Goal: Task Accomplishment & Management: Manage account settings

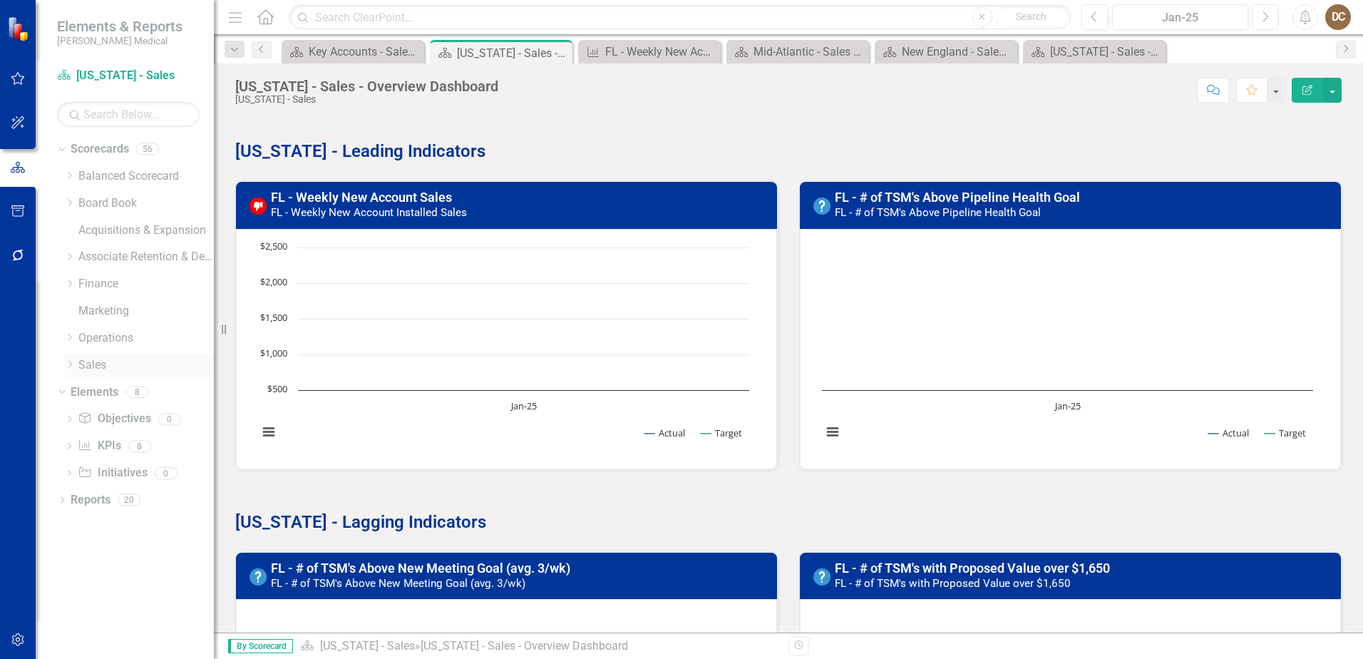
click at [76, 364] on div "Dropdown" at bounding box center [71, 365] width 14 height 12
click at [140, 391] on link "Key Accounts - Sales" at bounding box center [153, 392] width 121 height 16
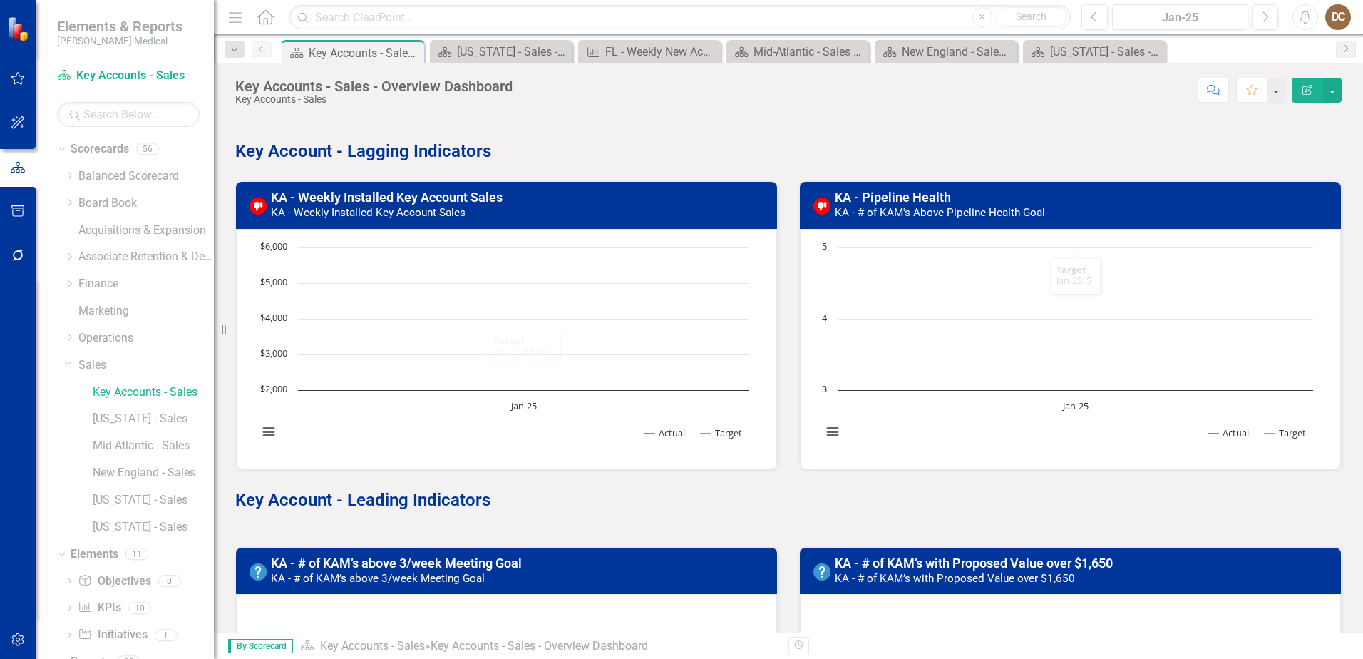
click at [792, 92] on div "Score: N/A Jan-25 Completed Comment Favorite Edit Report" at bounding box center [931, 90] width 822 height 24
click at [734, 137] on p "Key Account - Lagging Indicators" at bounding box center [788, 149] width 1107 height 27
click at [498, 44] on div "[US_STATE] - Sales - Overview Dashboard" at bounding box center [504, 52] width 94 height 18
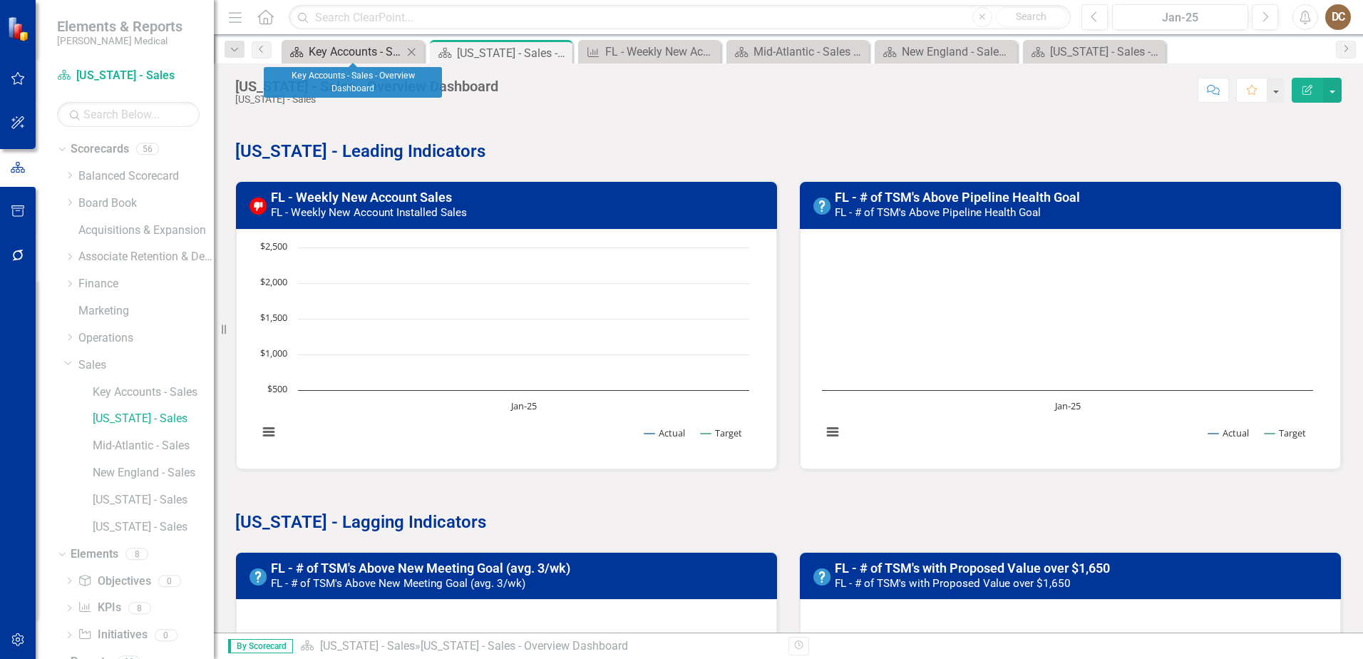
click at [372, 48] on div "Key Accounts - Sales - Overview Dashboard" at bounding box center [356, 52] width 94 height 18
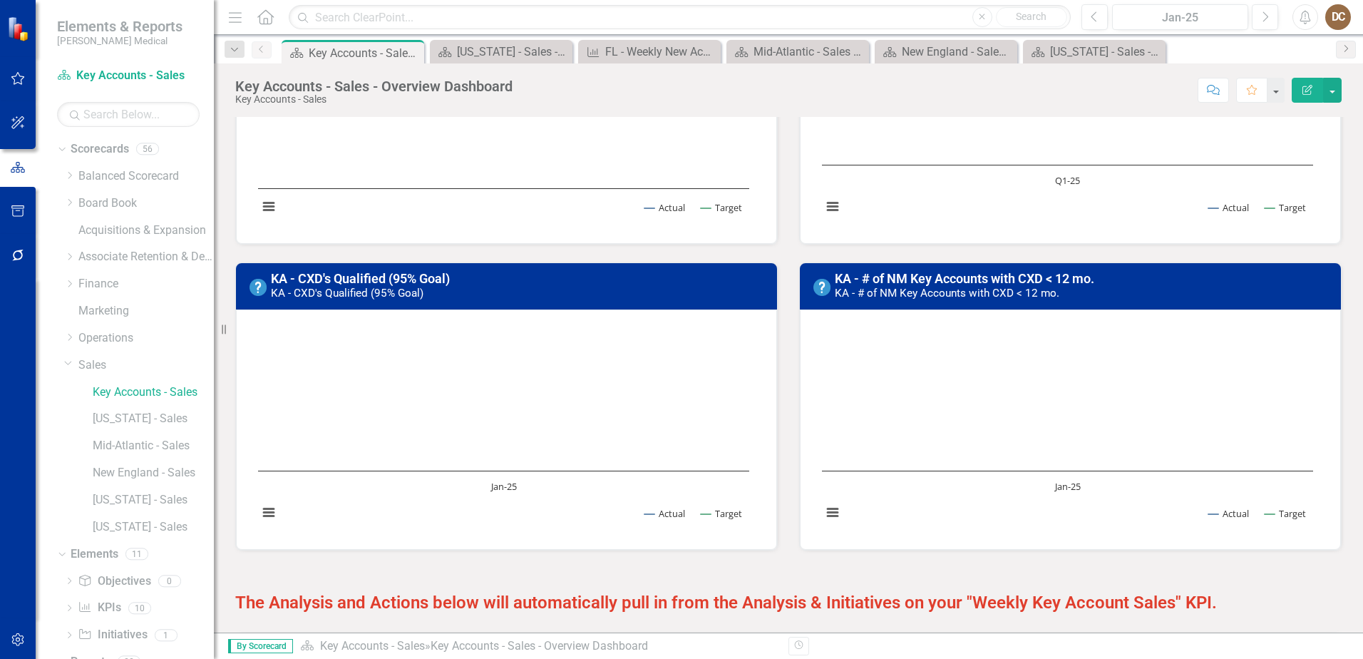
scroll to position [1212, 0]
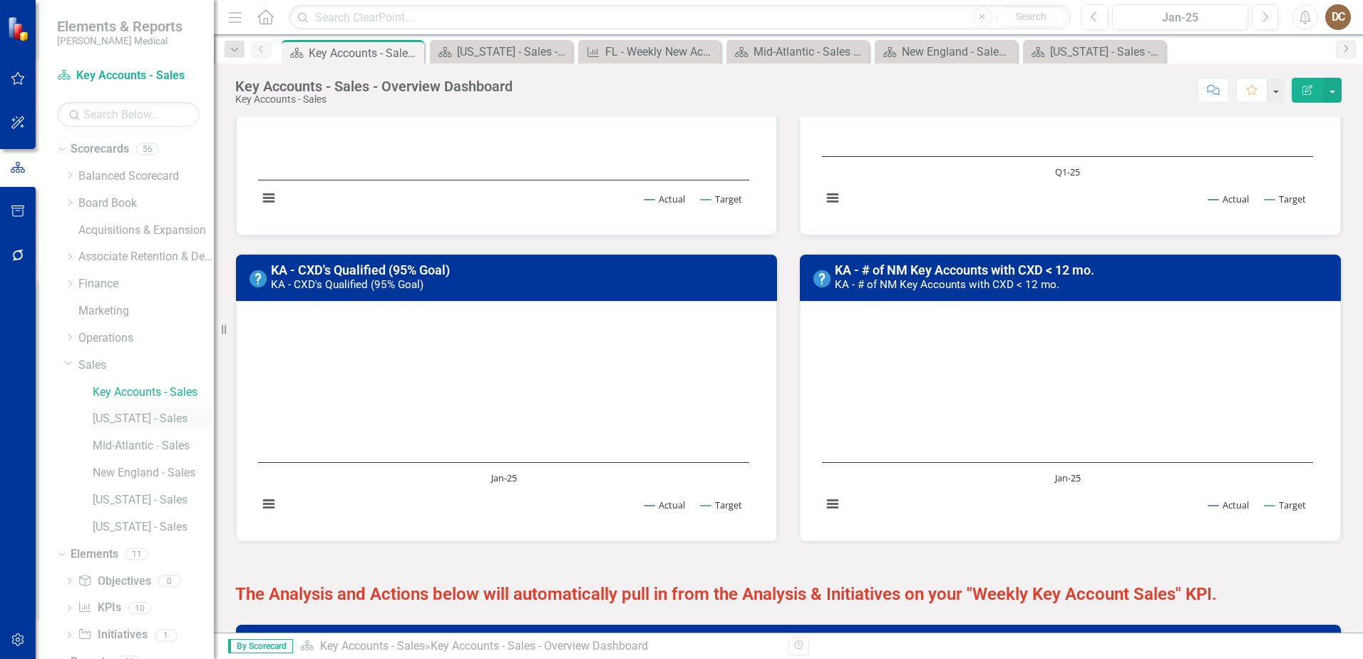
click at [135, 426] on link "[US_STATE] - Sales" at bounding box center [153, 419] width 121 height 16
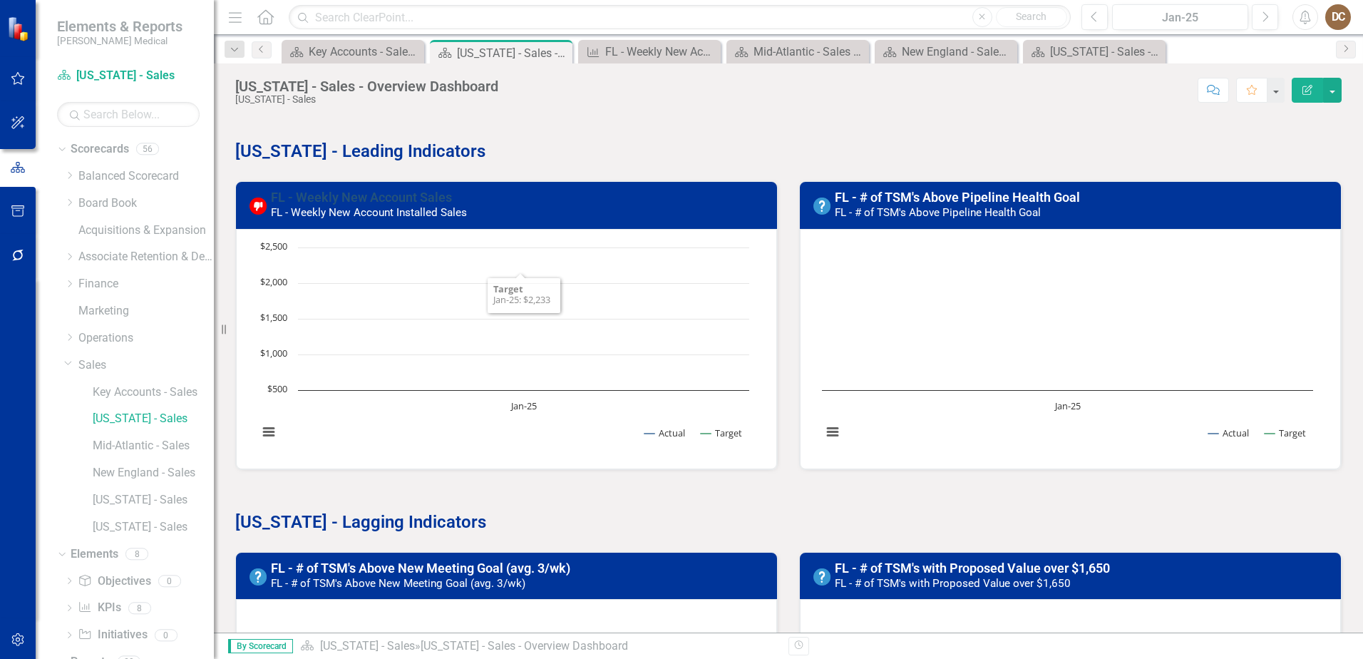
click at [376, 200] on link "FL - Weekly New Account Sales" at bounding box center [361, 197] width 181 height 15
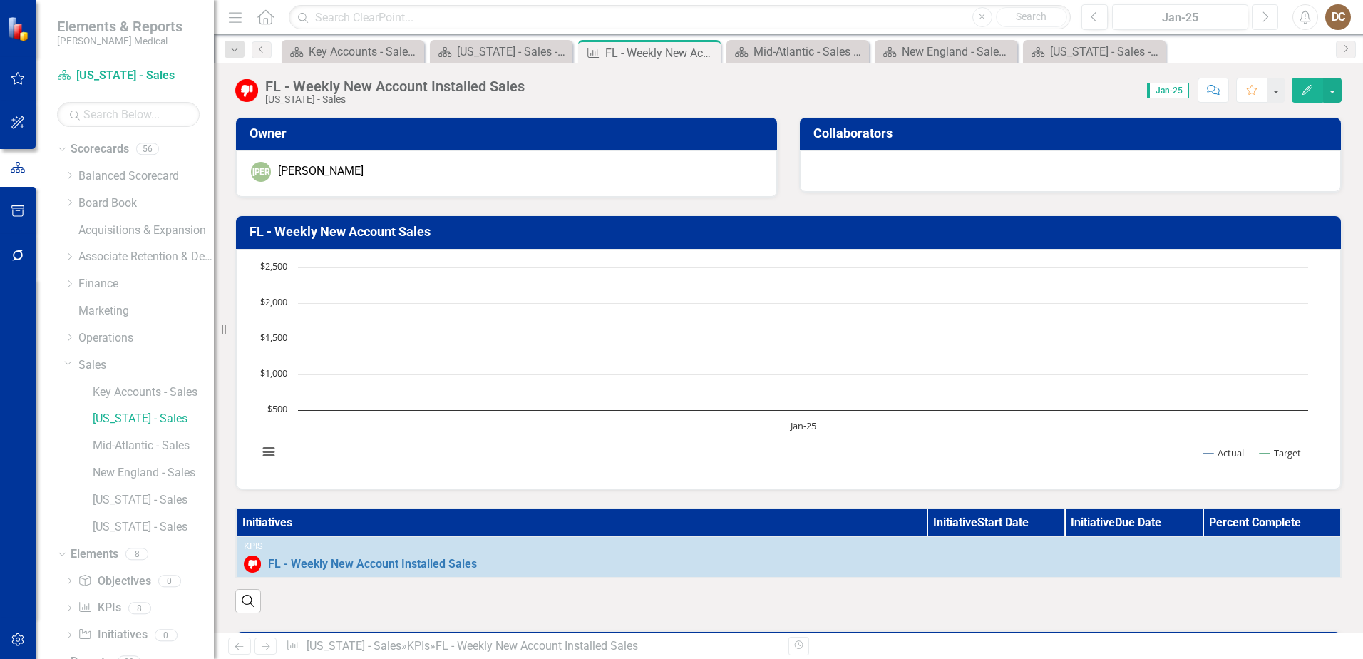
click at [1260, 14] on button "Next" at bounding box center [1265, 17] width 26 height 26
click at [1261, 14] on button "Next" at bounding box center [1265, 17] width 26 height 26
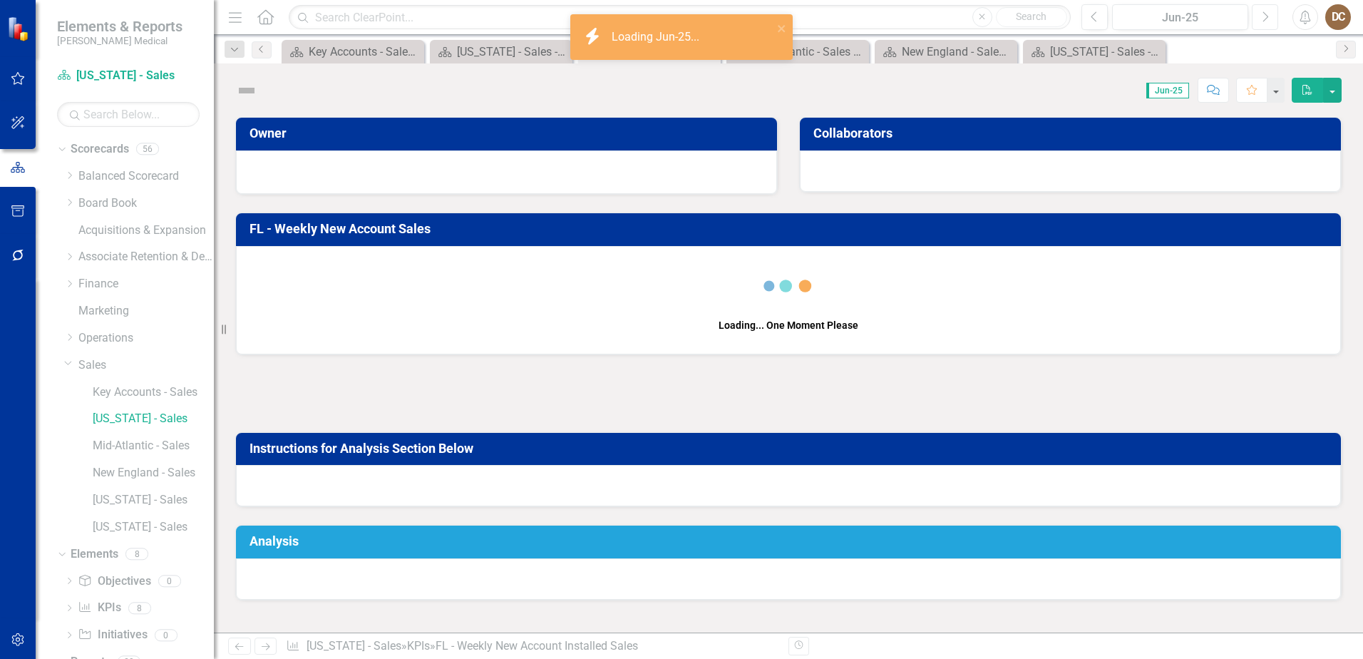
click at [1266, 16] on icon "Next" at bounding box center [1265, 17] width 8 height 13
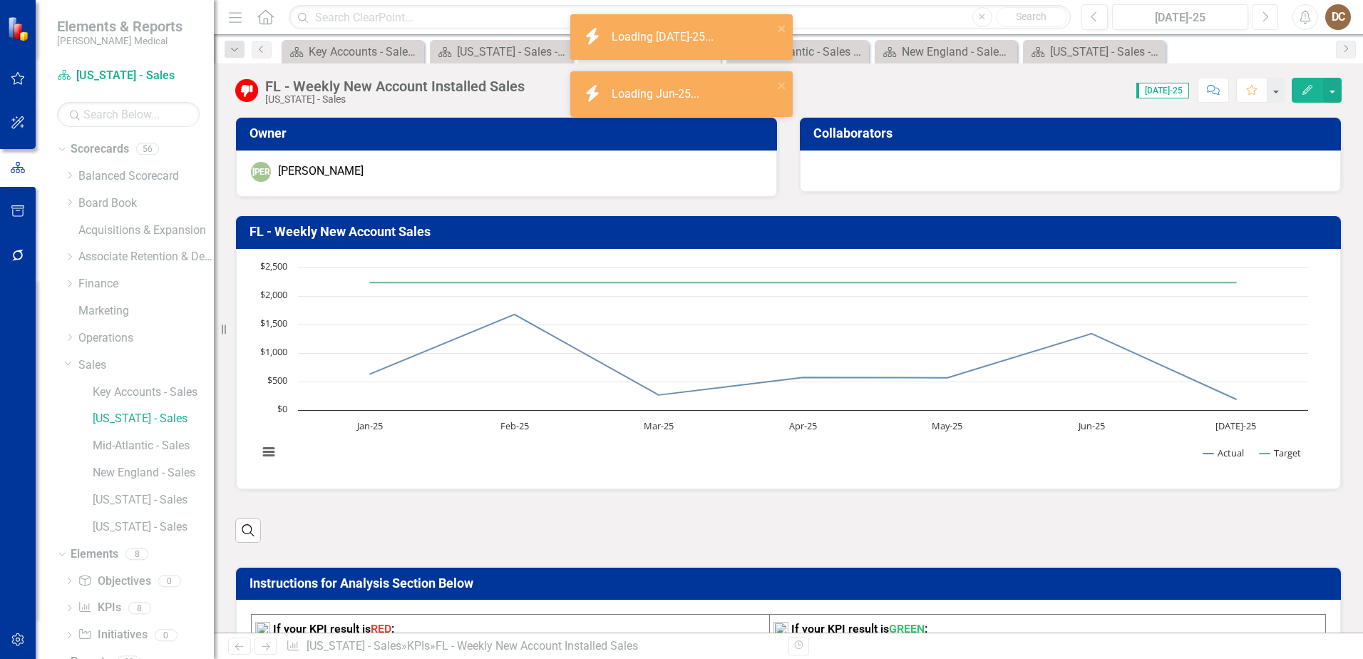
click at [1266, 16] on icon "Next" at bounding box center [1265, 17] width 8 height 13
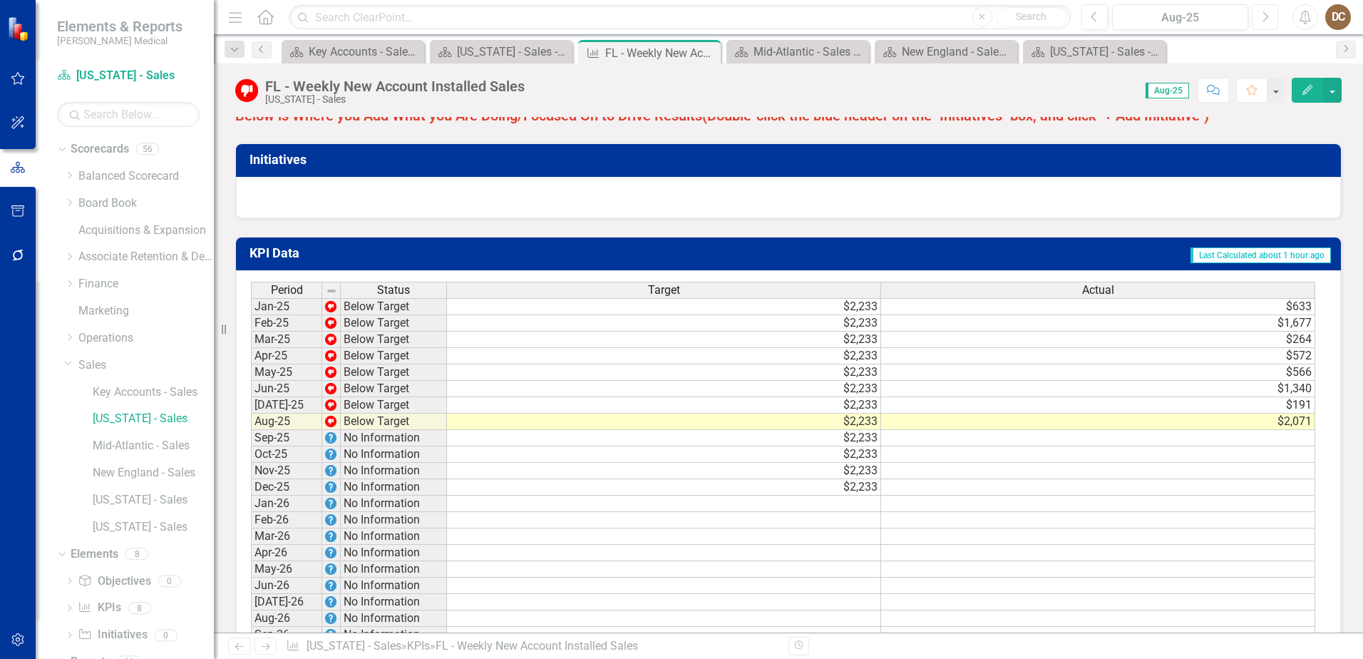
scroll to position [998, 0]
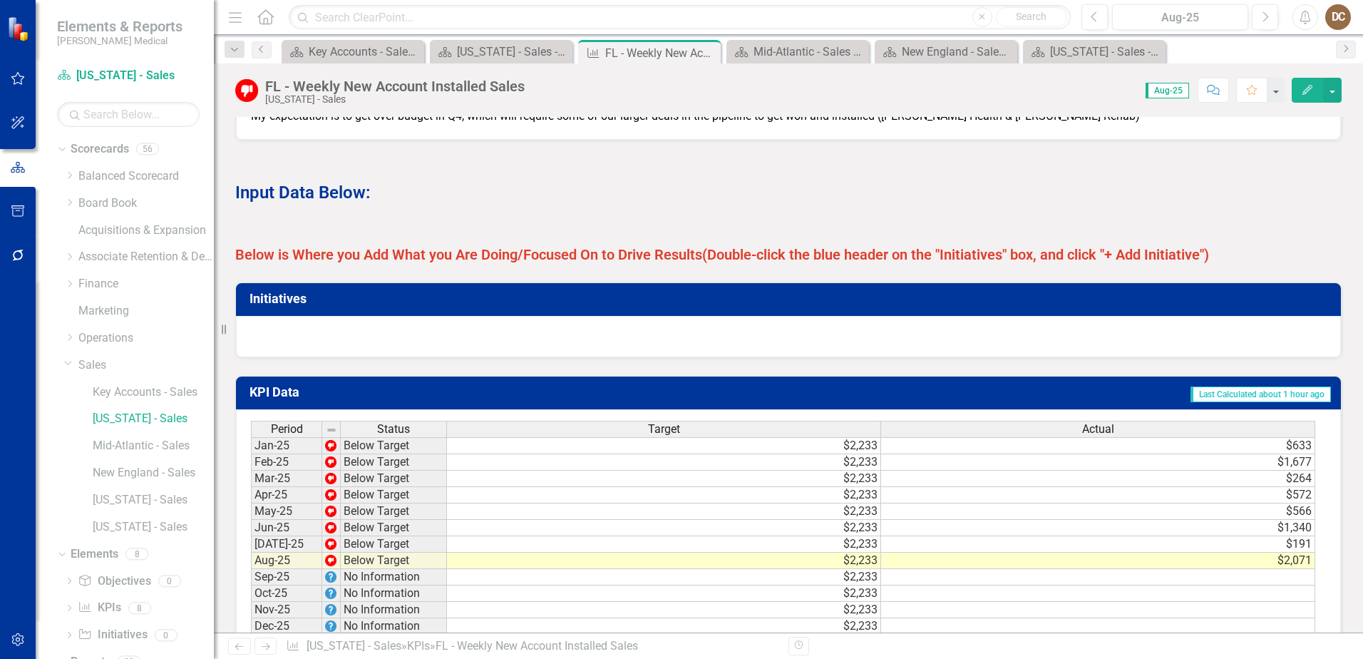
click at [596, 306] on h3 "Initiatives" at bounding box center [791, 299] width 1083 height 14
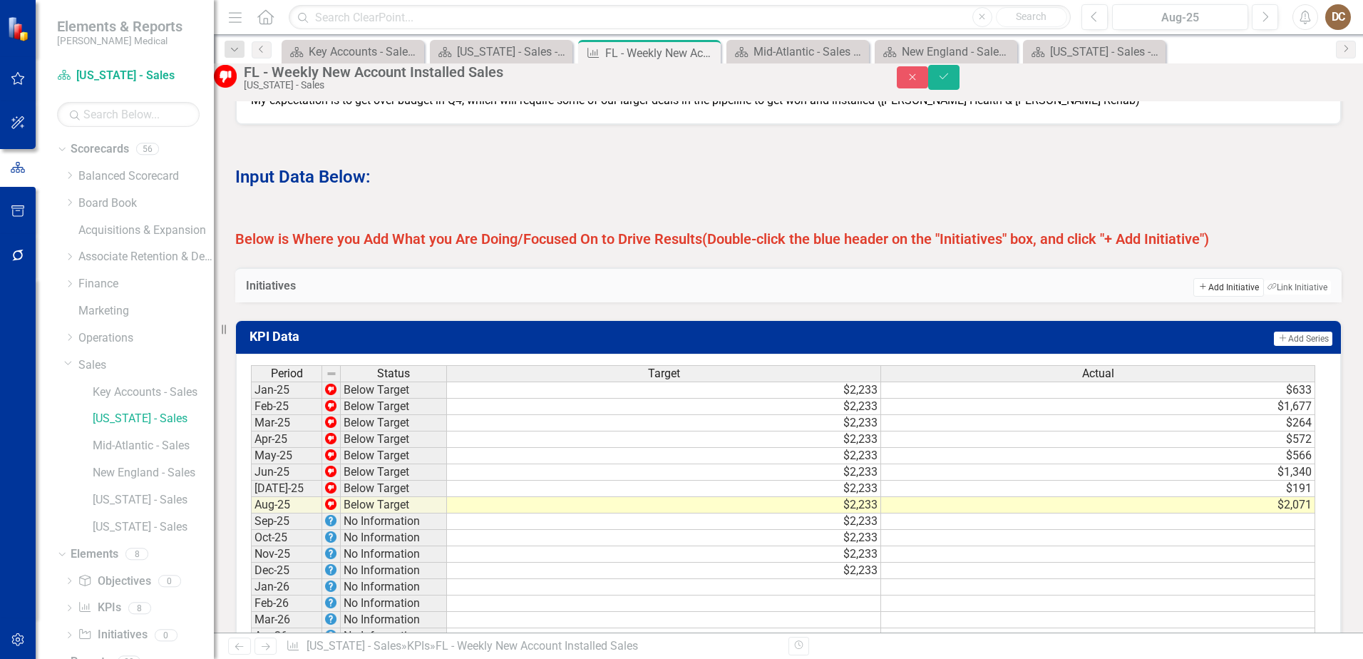
click at [1206, 297] on button "Add Add Initiative" at bounding box center [1229, 287] width 70 height 19
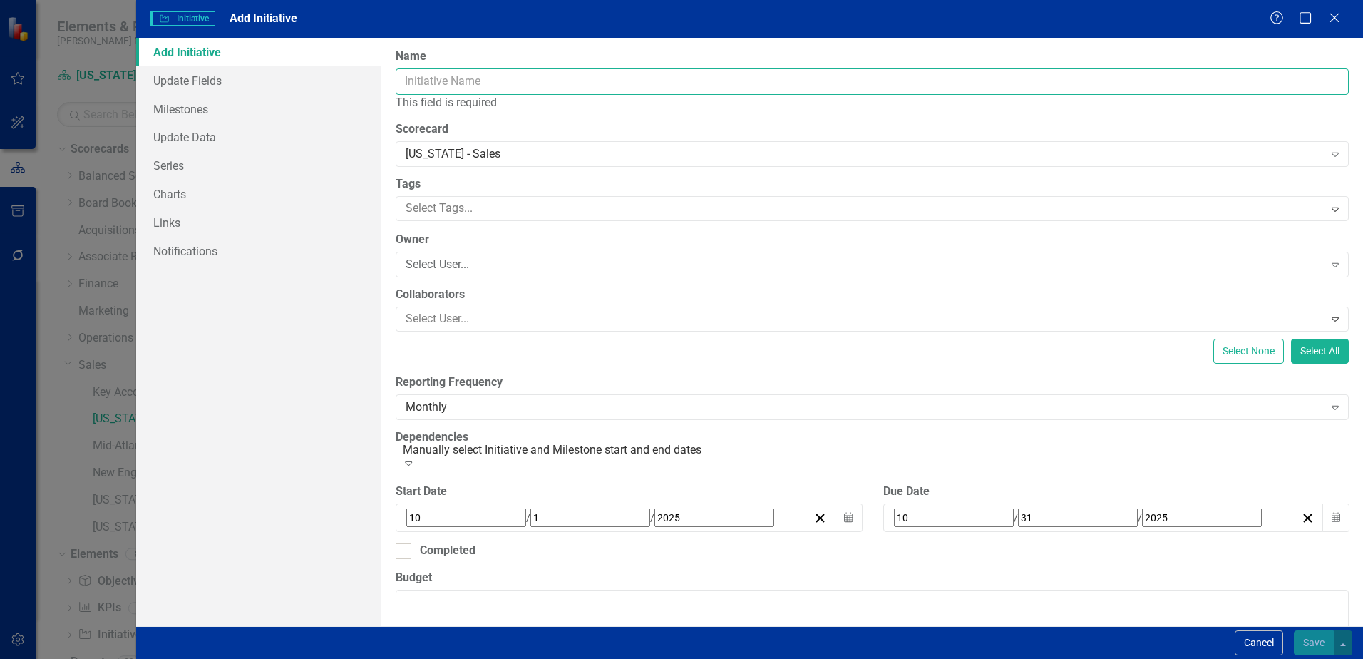
click at [611, 80] on input "Name" at bounding box center [872, 81] width 953 height 26
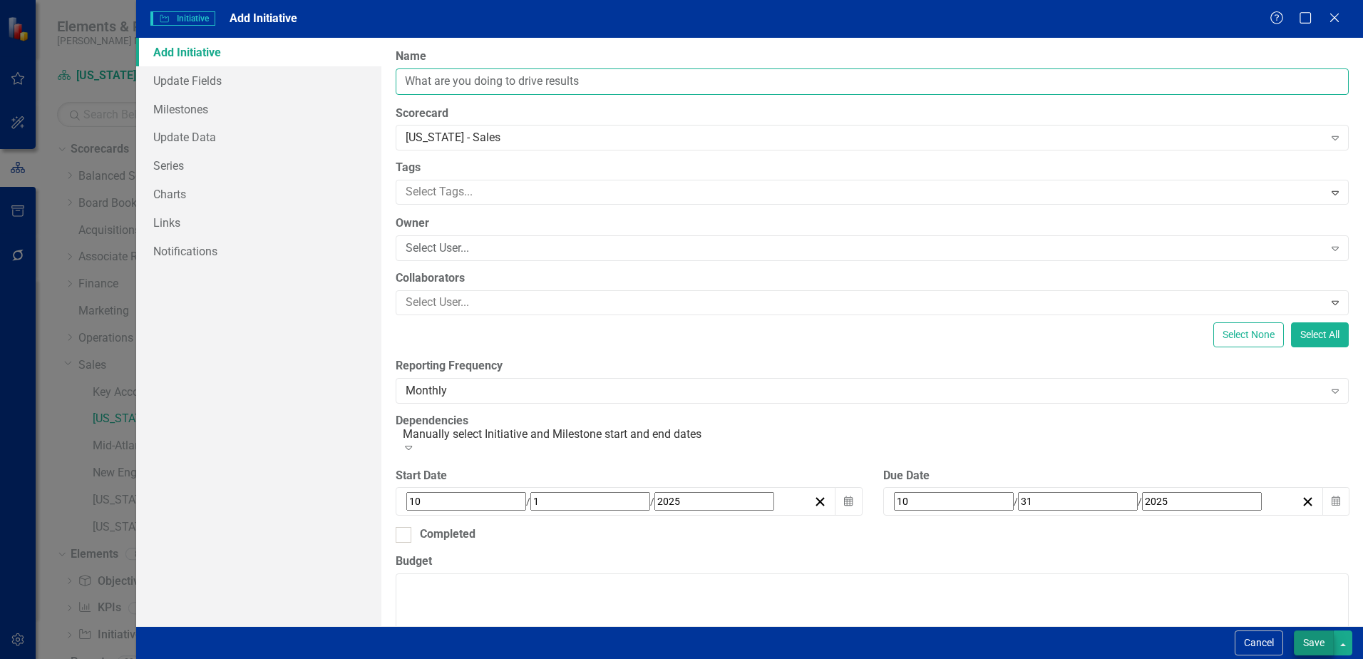
type input "What are you doing to drive results"
click at [1321, 644] on button "Save" at bounding box center [1314, 642] width 40 height 25
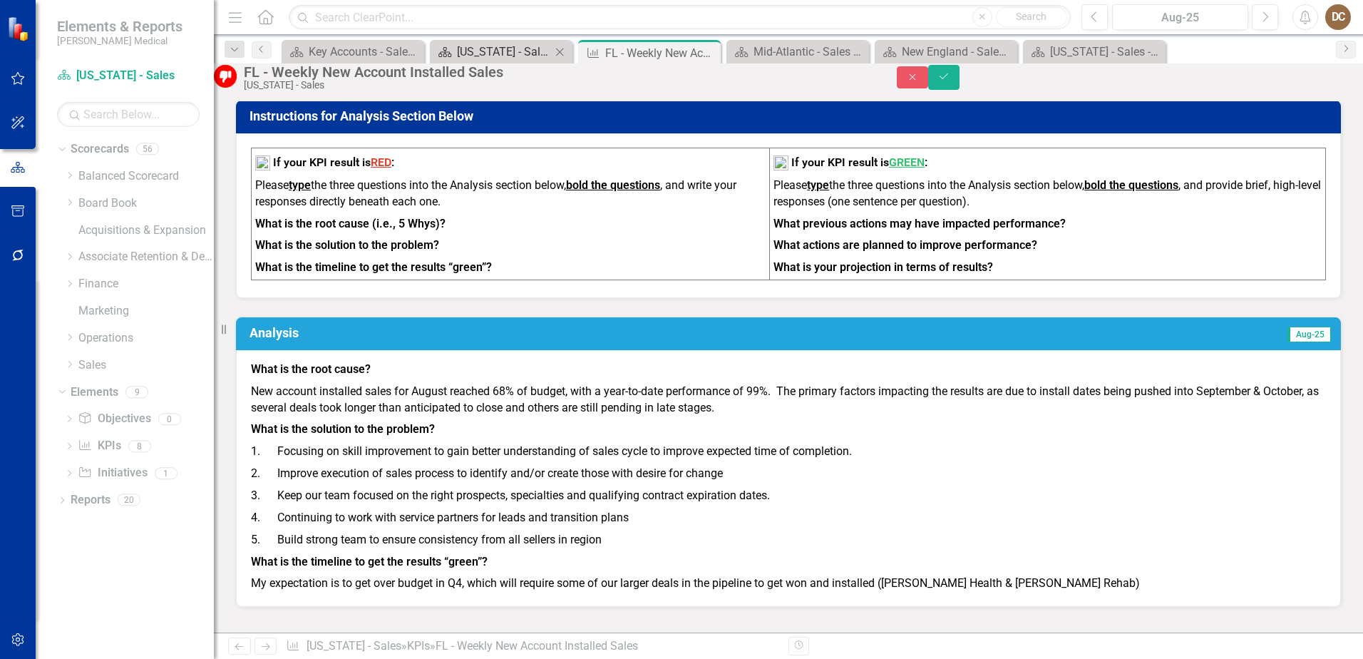
scroll to position [511, 0]
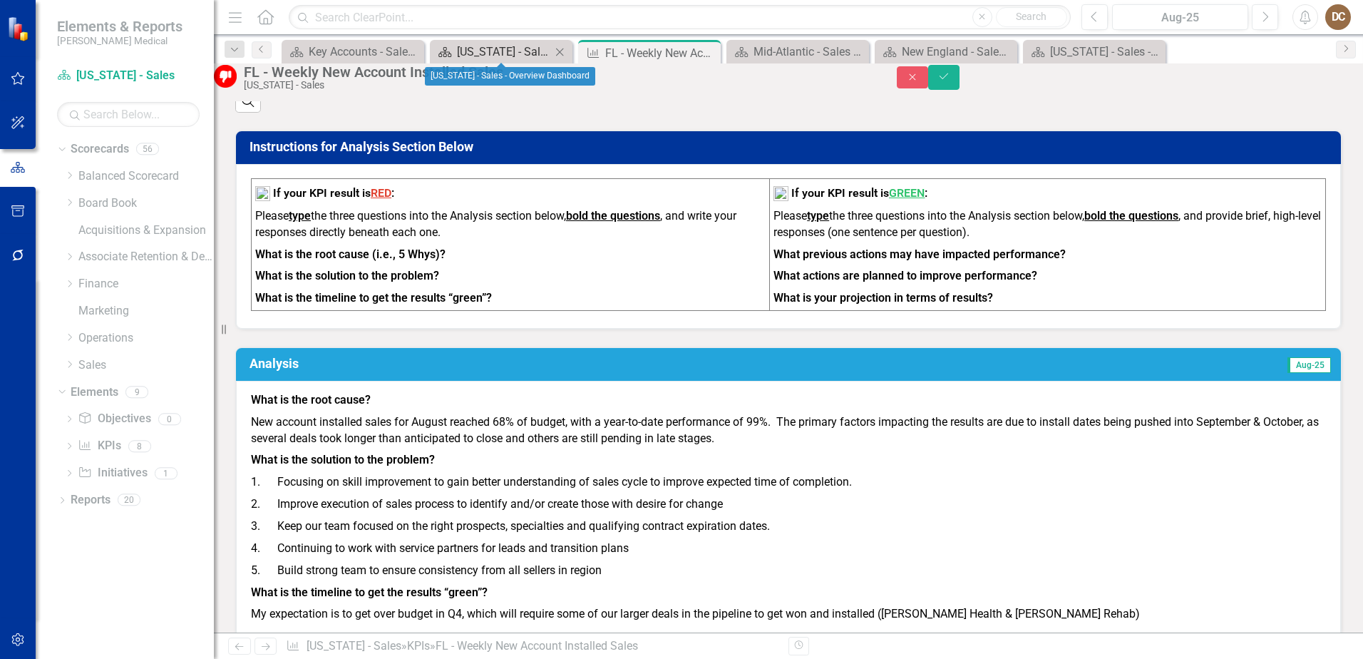
click at [495, 51] on div "[US_STATE] - Sales - Overview Dashboard" at bounding box center [504, 52] width 94 height 18
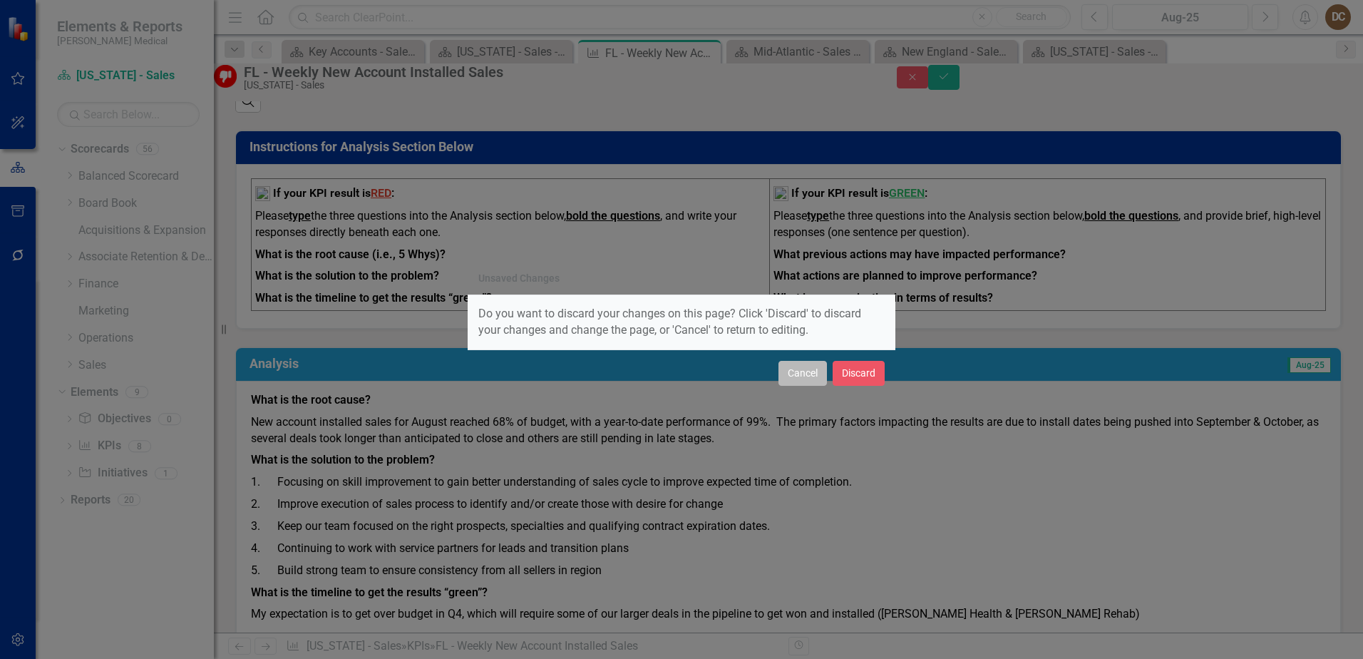
click at [805, 367] on button "Cancel" at bounding box center [803, 373] width 48 height 25
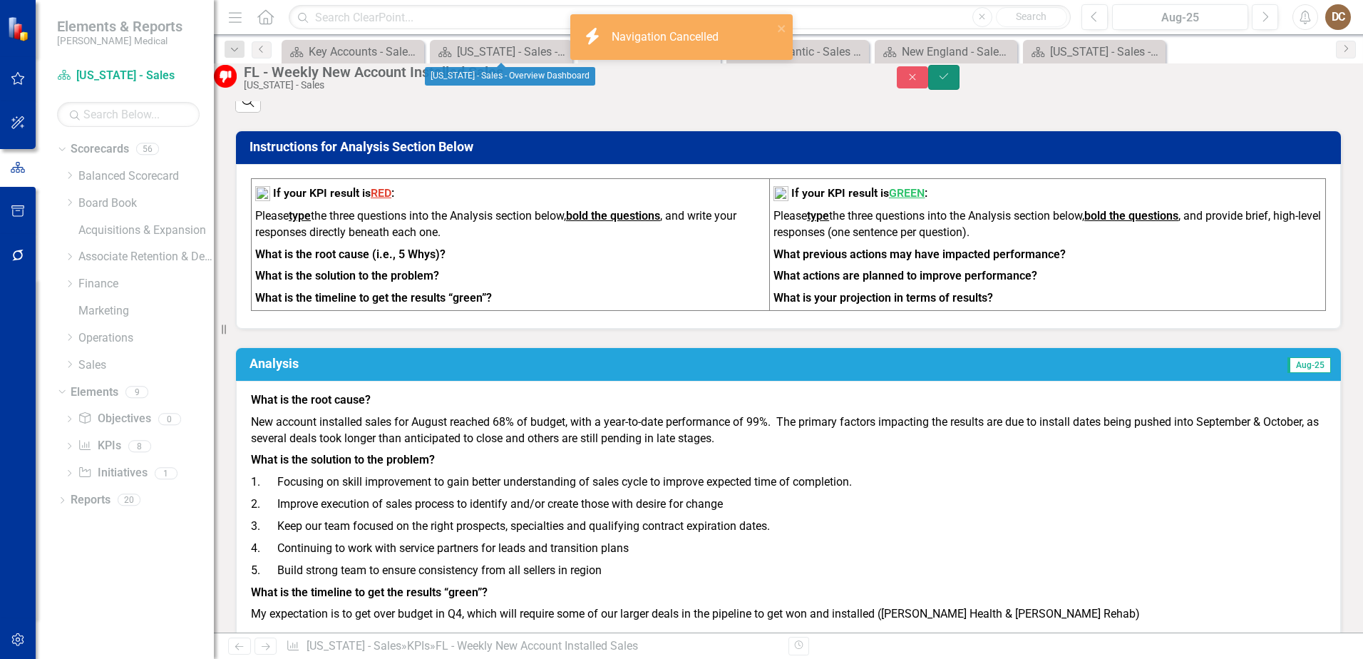
click at [960, 83] on button "Save" at bounding box center [943, 77] width 31 height 25
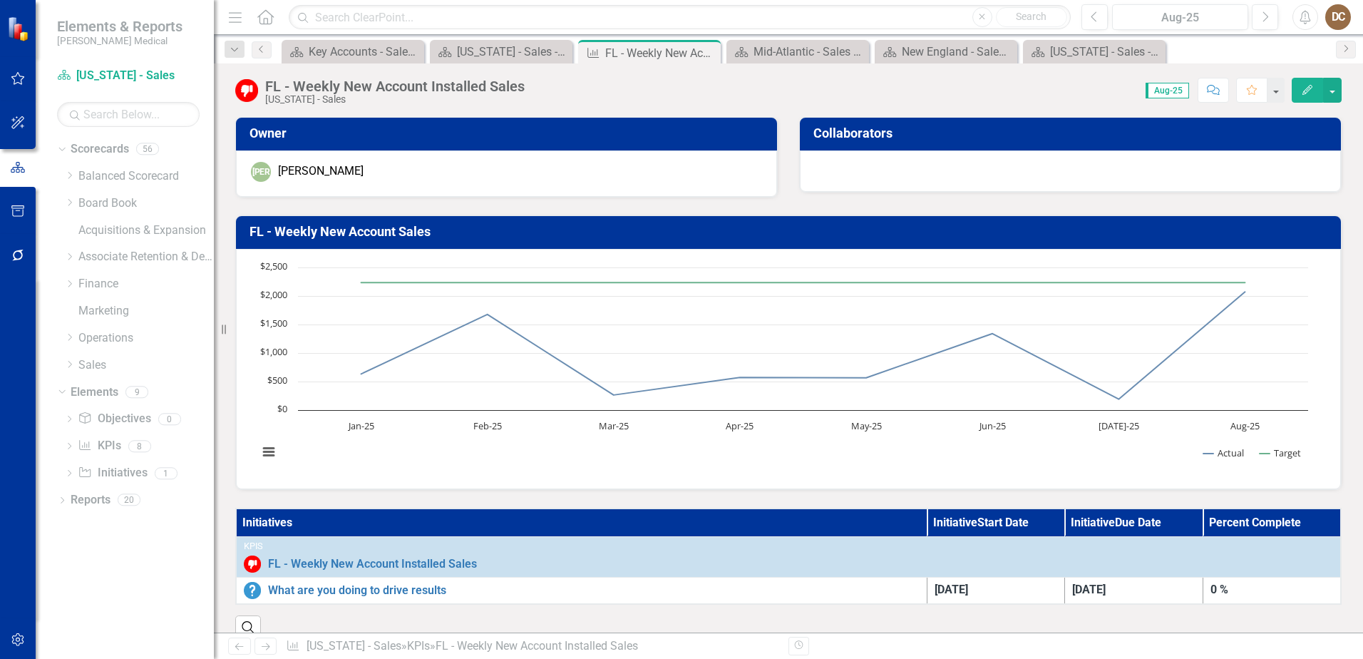
click at [726, 89] on div "Score: 0.00 Aug-25 Completed Comment Favorite Edit" at bounding box center [937, 90] width 810 height 24
click at [526, 43] on div "[US_STATE] - Sales - Overview Dashboard" at bounding box center [504, 52] width 94 height 18
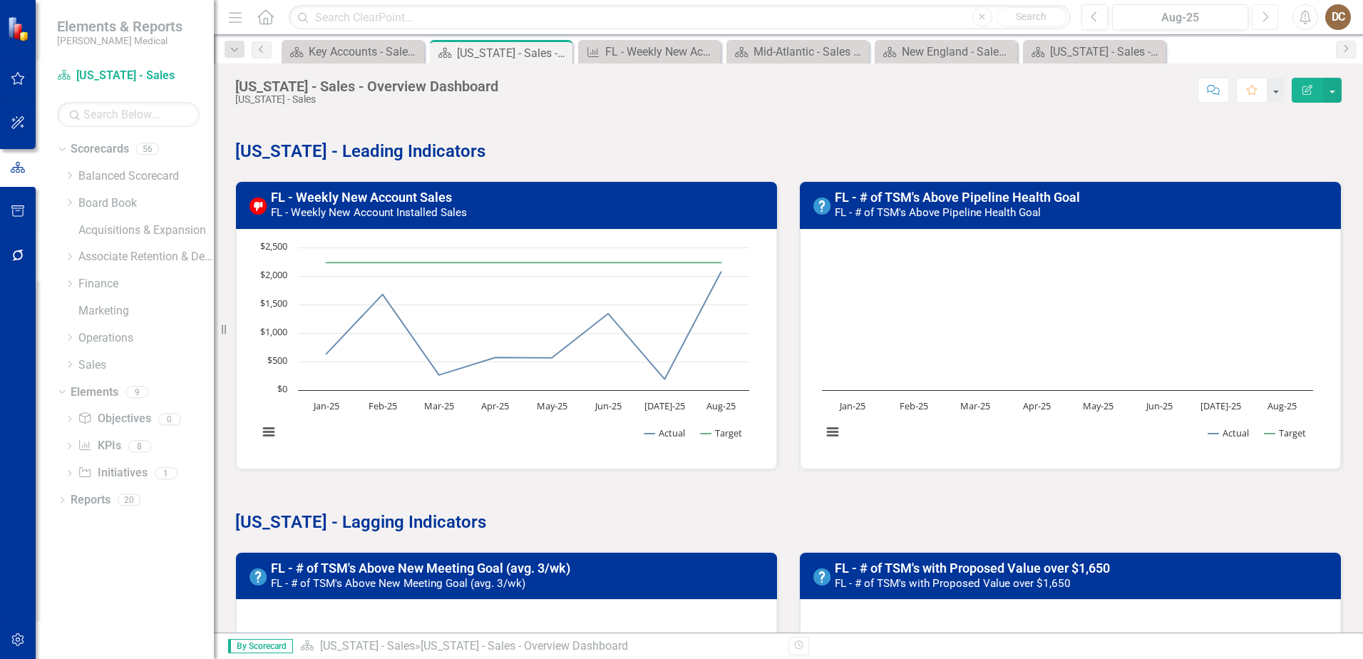
click at [1266, 9] on button "Next" at bounding box center [1265, 17] width 26 height 26
click at [95, 368] on link "Sales" at bounding box center [145, 365] width 135 height 16
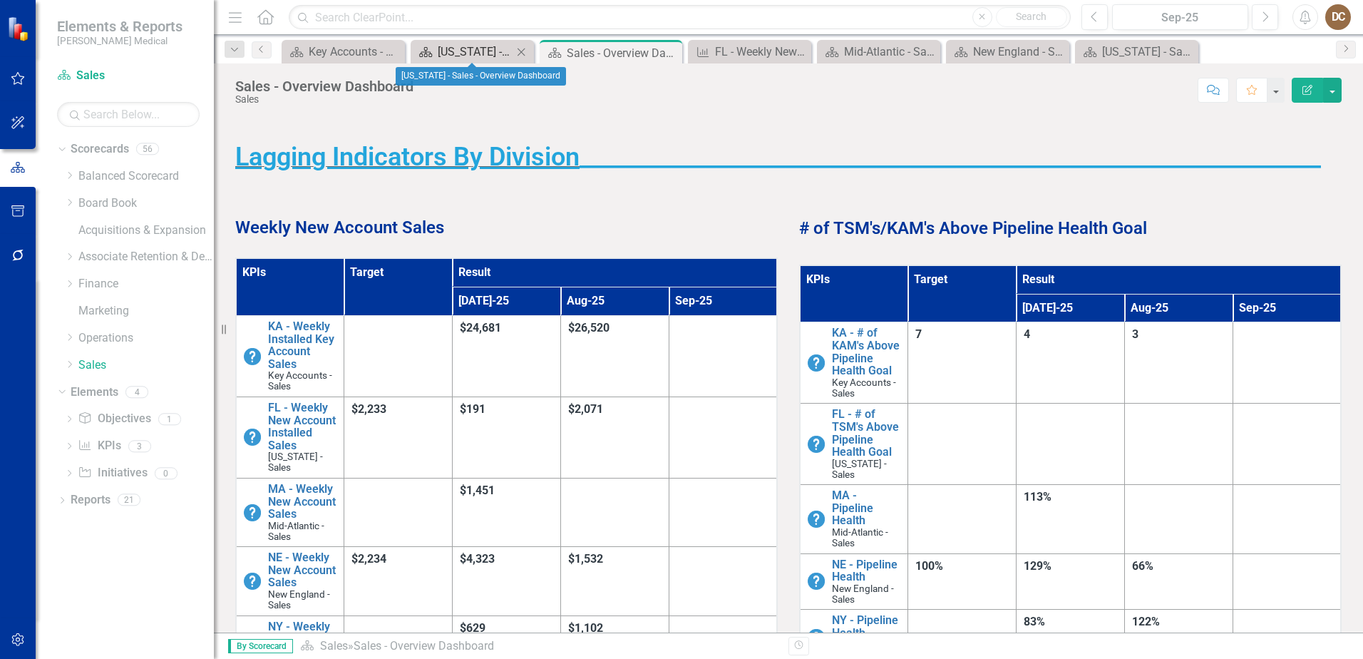
click at [461, 55] on div "[US_STATE] - Sales - Overview Dashboard" at bounding box center [475, 52] width 75 height 18
